Goal: Task Accomplishment & Management: Manage account settings

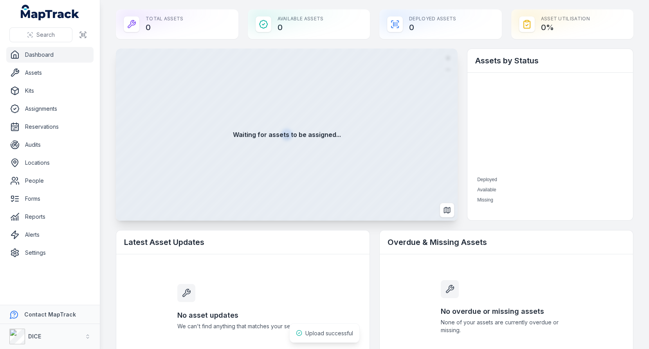
click at [111, 171] on main "Total Assets 0 Available Assets 0 Deployed Assets 0 Asset utilisation 0 % Waiti…" at bounding box center [374, 174] width 549 height 349
click at [52, 339] on button "DICE" at bounding box center [50, 336] width 100 height 25
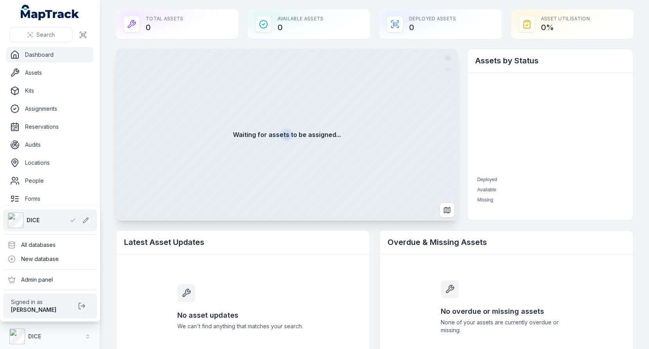
click at [105, 233] on div "Search Dashboard Assets Kits Assignments Reservations Audits Locations People F…" at bounding box center [324, 174] width 649 height 349
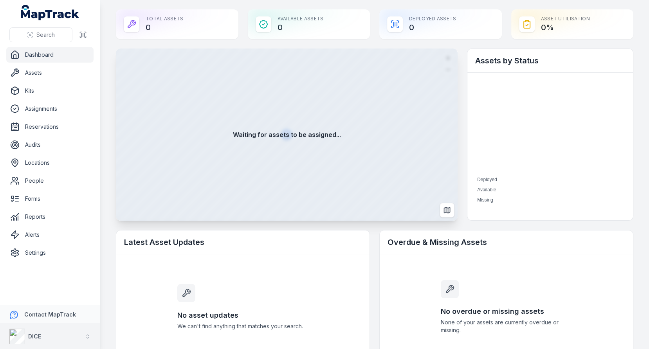
click at [44, 328] on button "DICE" at bounding box center [50, 336] width 100 height 25
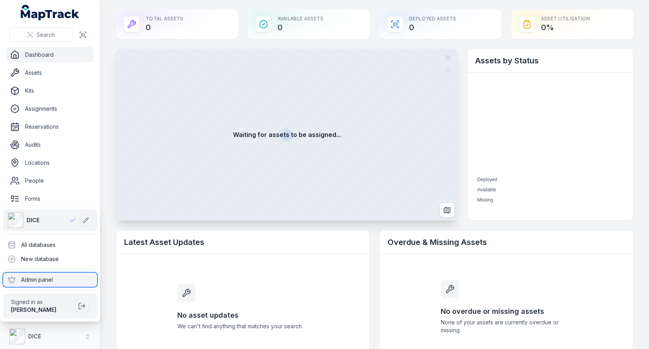
click at [62, 276] on div "Admin panel" at bounding box center [50, 280] width 94 height 14
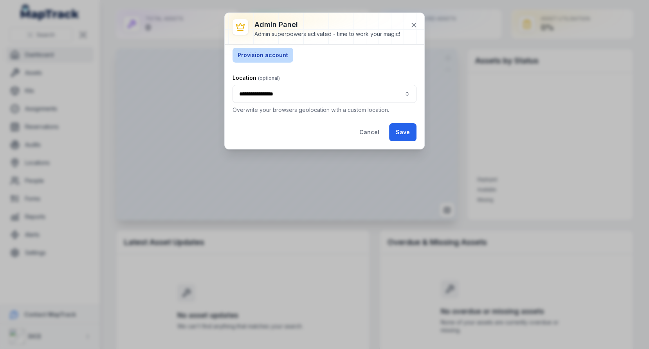
click at [274, 55] on button "Provision account" at bounding box center [263, 55] width 61 height 15
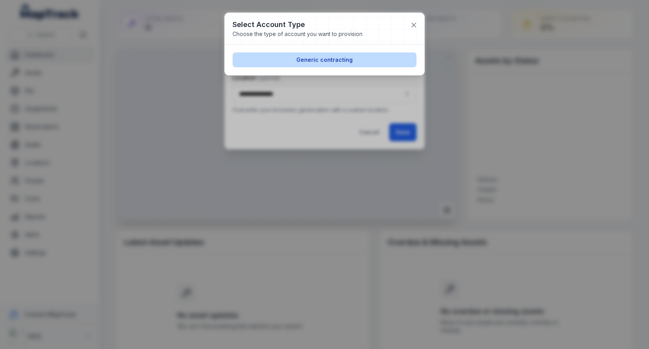
click at [352, 65] on button "Generic contracting" at bounding box center [325, 59] width 184 height 15
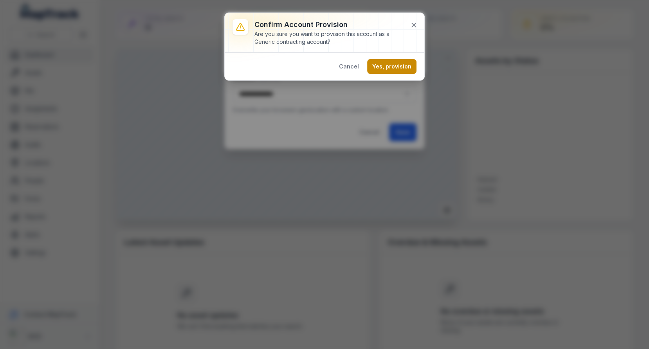
click at [390, 65] on button "Yes, provision" at bounding box center [391, 66] width 49 height 15
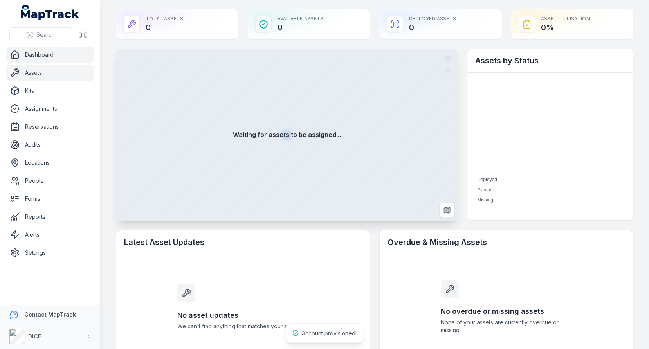
click at [21, 70] on link "Assets" at bounding box center [49, 73] width 87 height 16
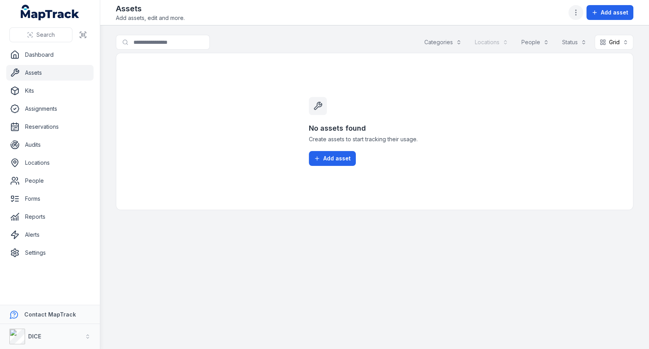
click at [578, 16] on icon "button" at bounding box center [576, 13] width 8 height 8
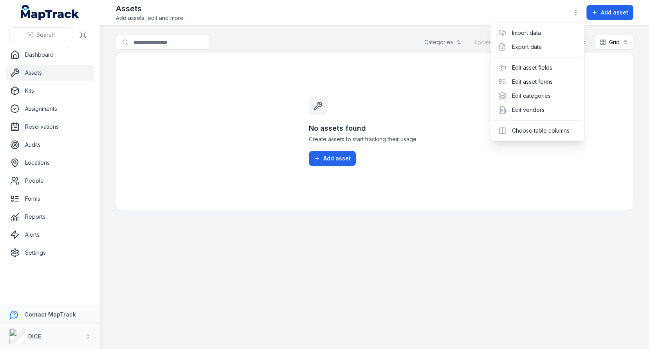
click at [309, 99] on div "Toggle Navigation Assets Add assets, edit and more. Add asset Search for assets…" at bounding box center [374, 174] width 549 height 349
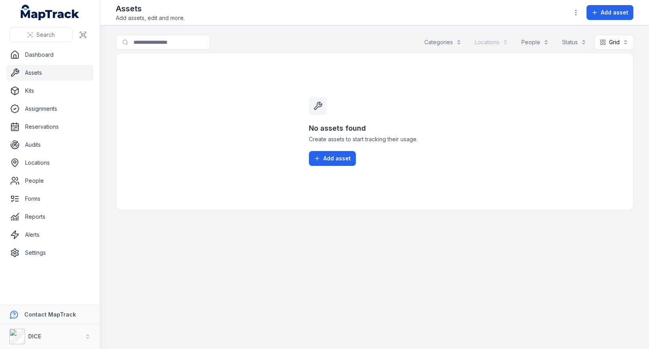
click at [41, 73] on link "Assets" at bounding box center [49, 73] width 87 height 16
click at [35, 256] on link "Settings" at bounding box center [49, 253] width 87 height 16
click at [237, 195] on div "No assets found Create assets to start tracking their usage. Add asset" at bounding box center [375, 131] width 518 height 157
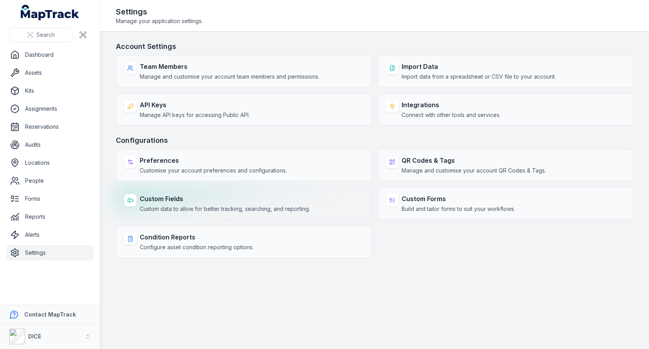
click at [239, 190] on div "Custom Fields Custom data to allow for better tracking, searching, and reportin…" at bounding box center [244, 204] width 256 height 32
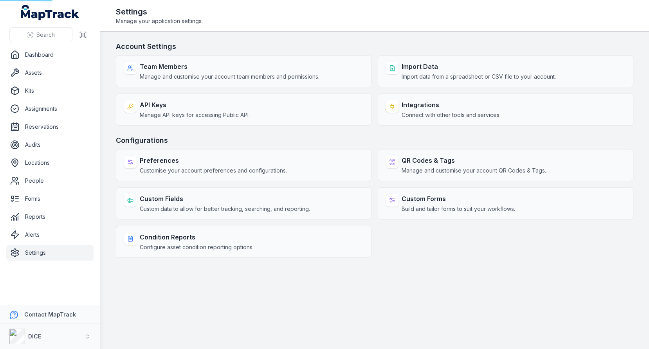
click at [308, 137] on h3 "Configurations" at bounding box center [375, 140] width 518 height 11
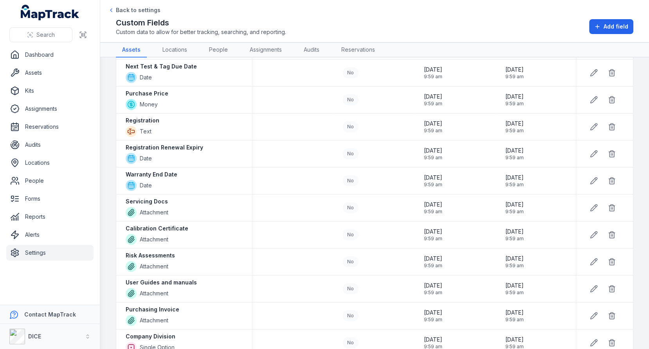
scroll to position [318, 0]
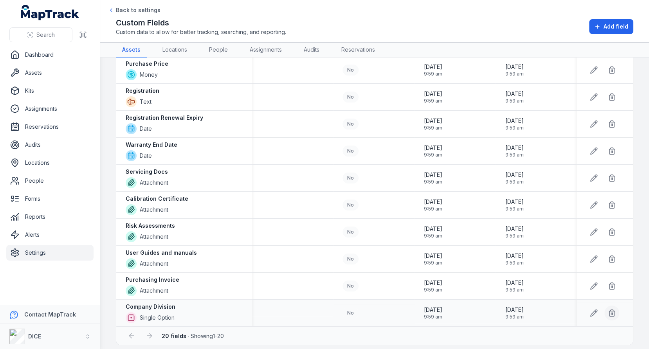
click at [616, 307] on button at bounding box center [611, 313] width 15 height 15
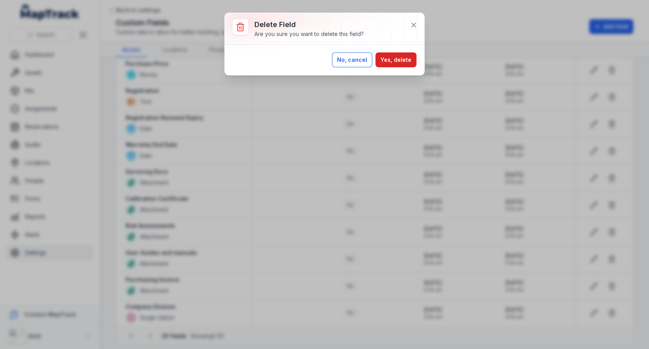
click at [372, 60] on button "No, cancel" at bounding box center [352, 59] width 40 height 15
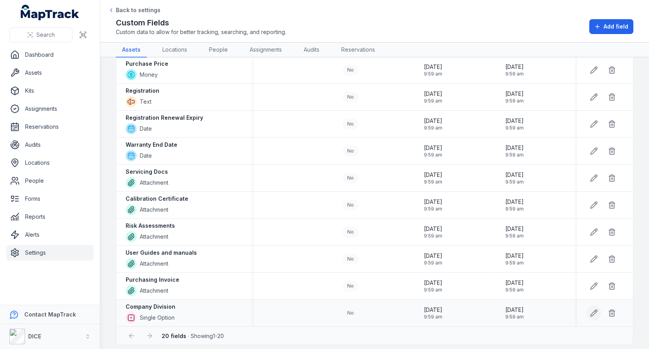
click at [595, 309] on icon at bounding box center [594, 313] width 8 height 8
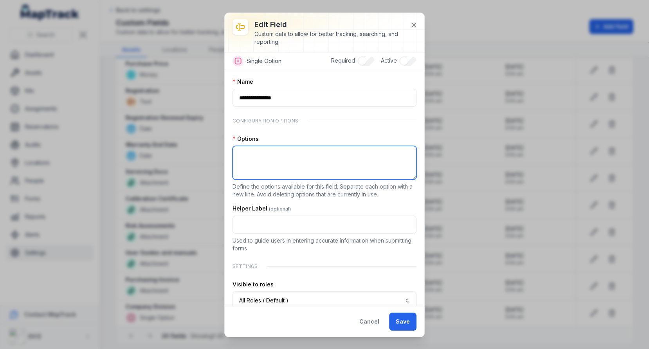
click at [262, 150] on textarea ":r3a:-form-item-label" at bounding box center [325, 163] width 184 height 34
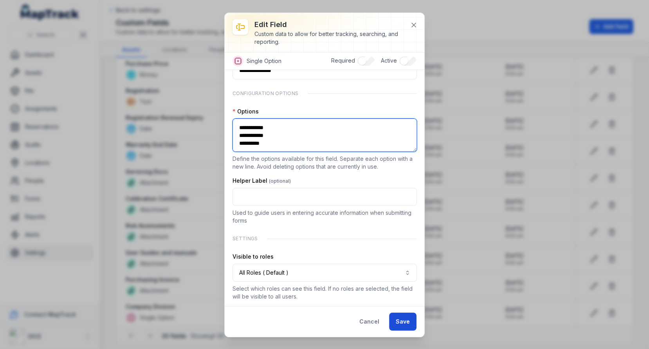
type textarea "**********"
click at [408, 314] on button "Save" at bounding box center [402, 322] width 27 height 18
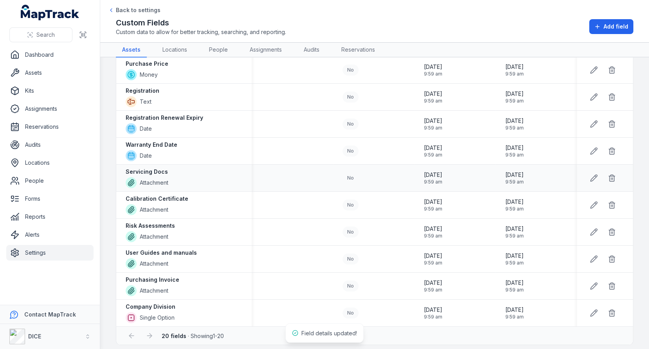
scroll to position [142, 0]
